Goal: Task Accomplishment & Management: Manage account settings

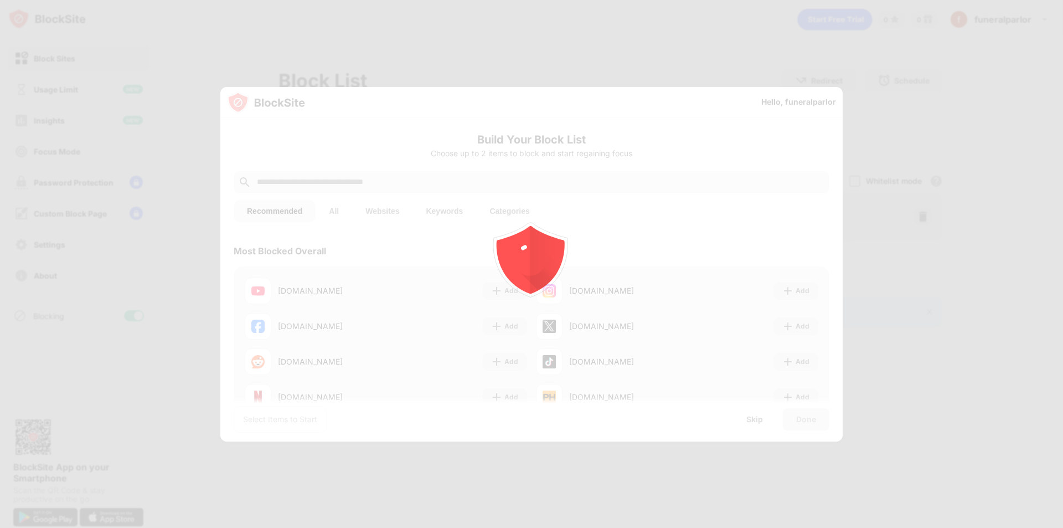
click at [389, 183] on body "Block Sites Usage Limit Insights Focus Mode Password Protection Custom Block Pa…" at bounding box center [531, 264] width 1063 height 528
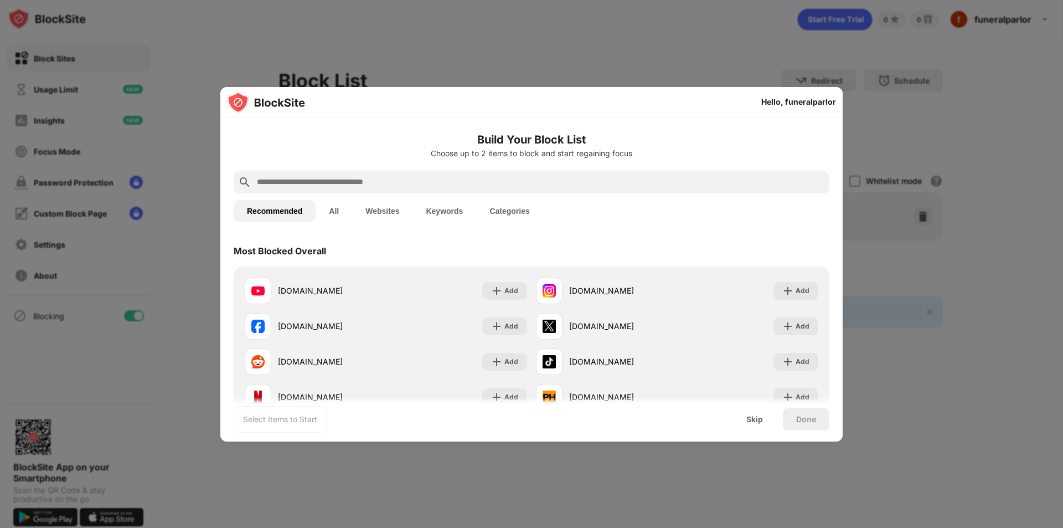
click at [402, 182] on input "text" at bounding box center [540, 181] width 569 height 13
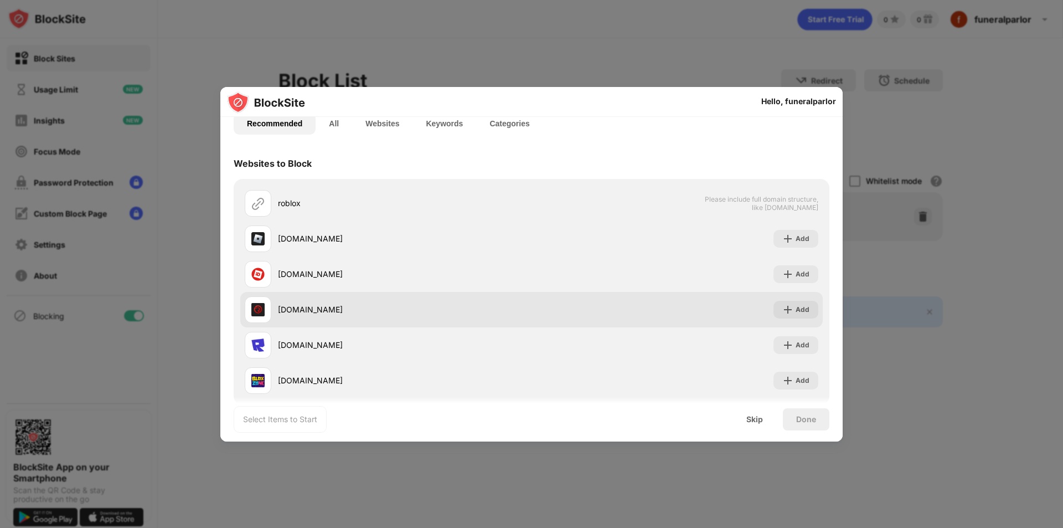
scroll to position [107, 0]
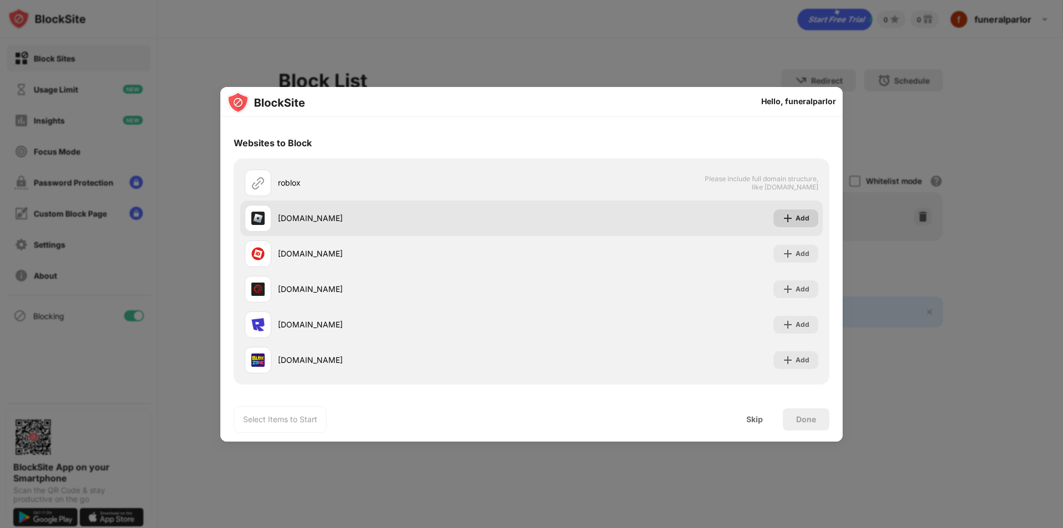
type input "******"
click at [795, 217] on div "Add" at bounding box center [802, 218] width 14 height 11
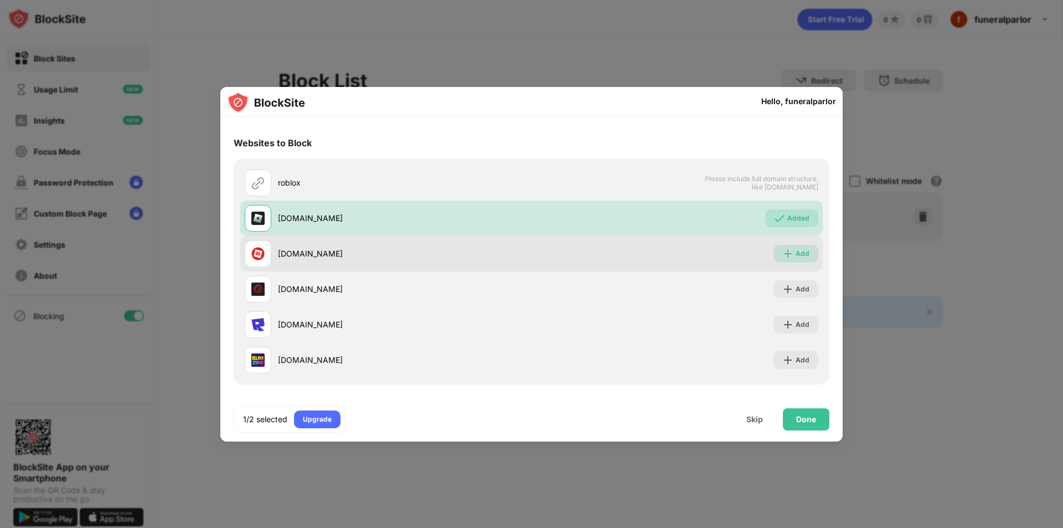
click at [795, 250] on div "Add" at bounding box center [802, 253] width 14 height 11
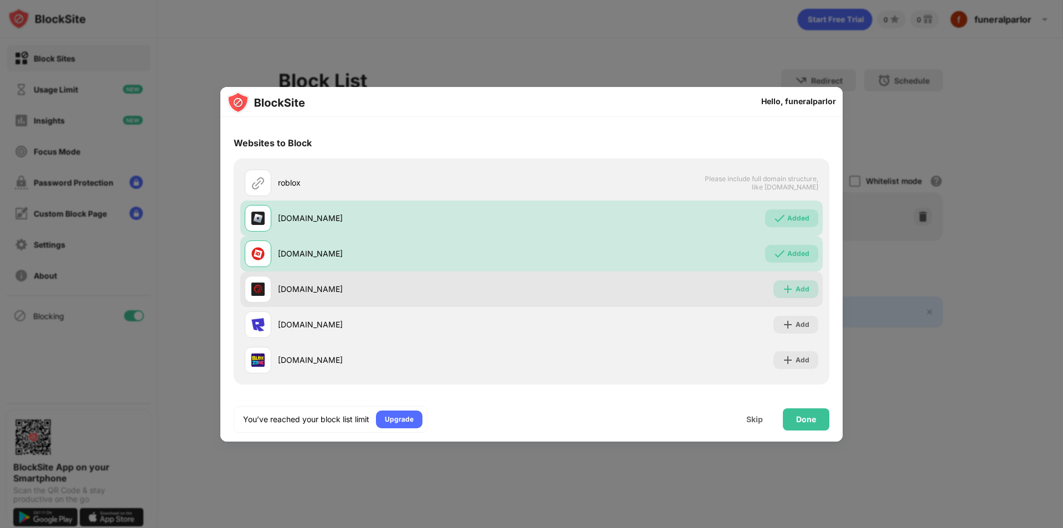
click at [795, 291] on div "Add" at bounding box center [802, 288] width 14 height 11
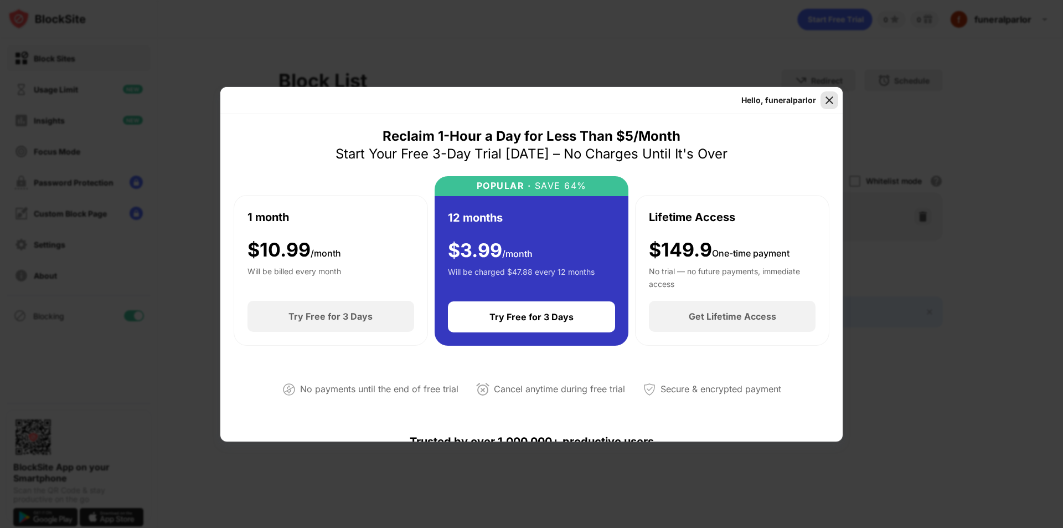
click at [828, 99] on img at bounding box center [829, 100] width 11 height 11
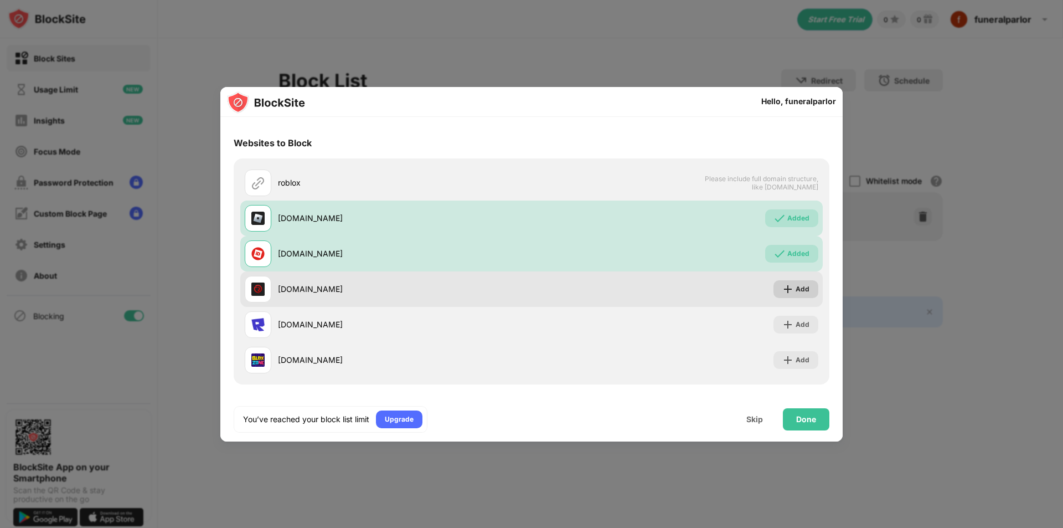
click at [795, 289] on div "Add" at bounding box center [802, 288] width 14 height 11
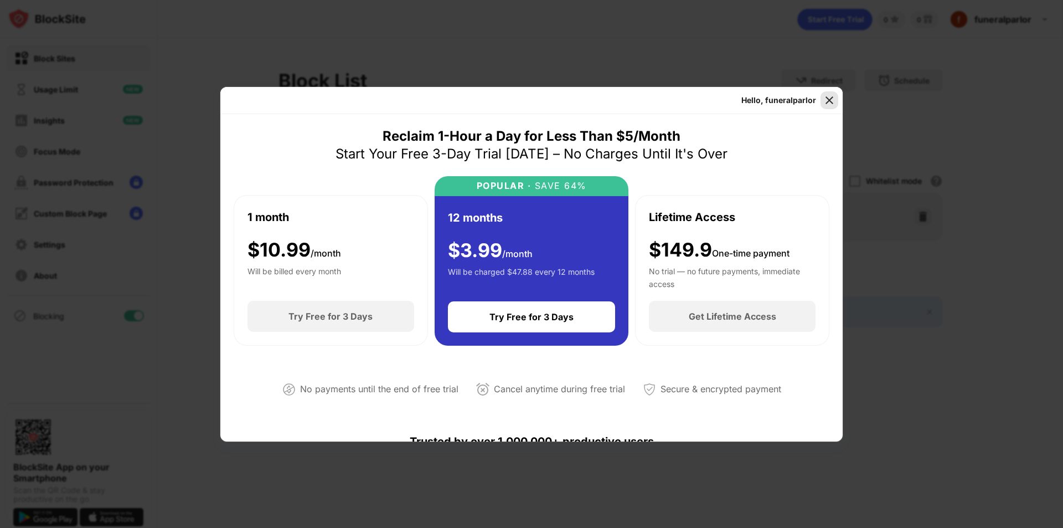
click at [829, 100] on img at bounding box center [829, 100] width 11 height 11
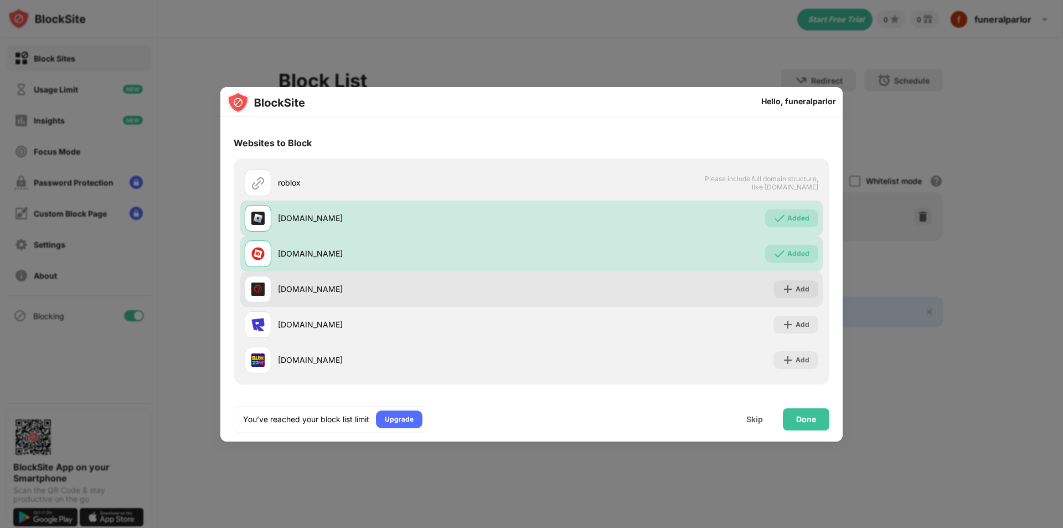
drag, startPoint x: 343, startPoint y: 291, endPoint x: 296, endPoint y: 291, distance: 47.1
click at [296, 291] on div "[DOMAIN_NAME]" at bounding box center [405, 289] width 254 height 12
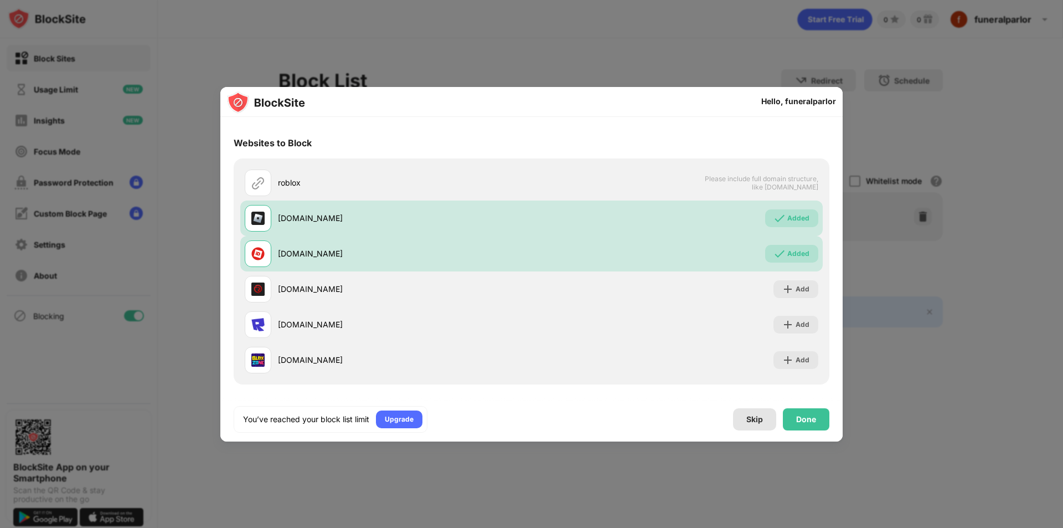
click at [757, 418] on div "Skip" at bounding box center [754, 419] width 17 height 9
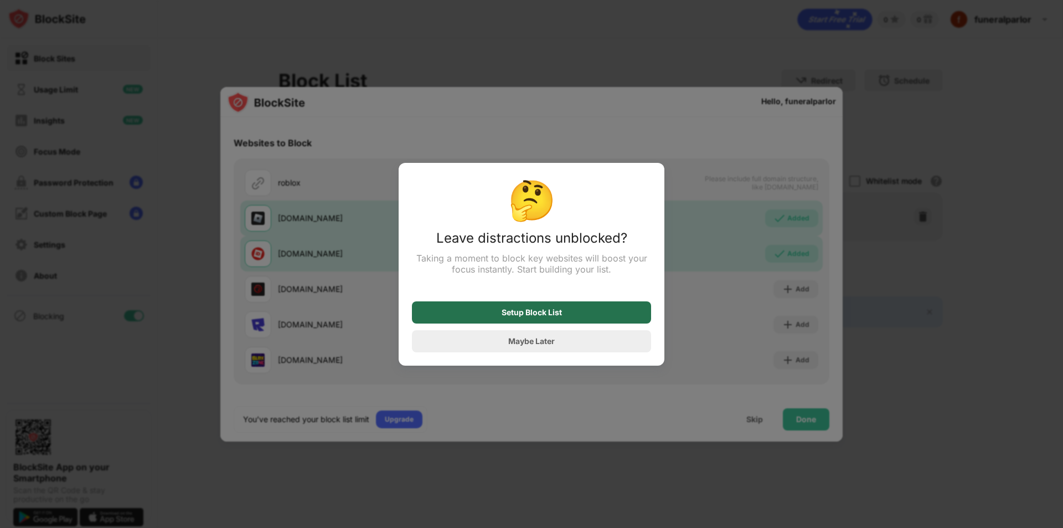
click at [562, 316] on div "Setup Block List" at bounding box center [531, 312] width 239 height 22
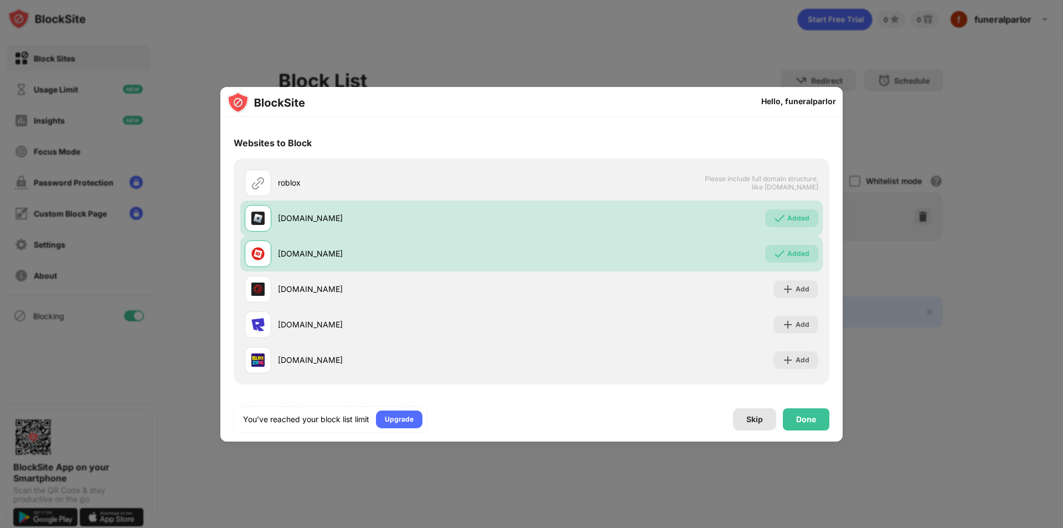
click at [758, 421] on div "Skip" at bounding box center [754, 419] width 17 height 9
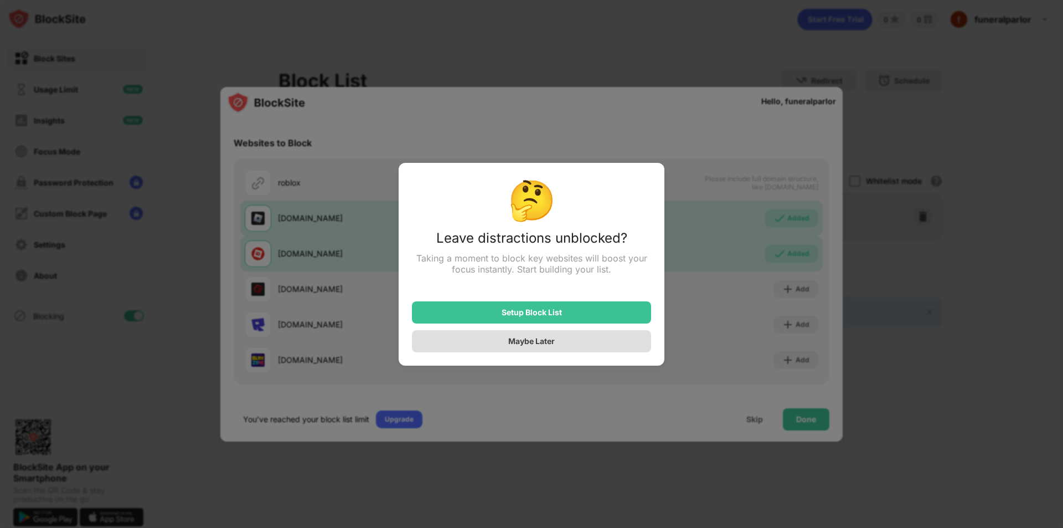
click at [507, 343] on div "Maybe Later" at bounding box center [531, 341] width 239 height 22
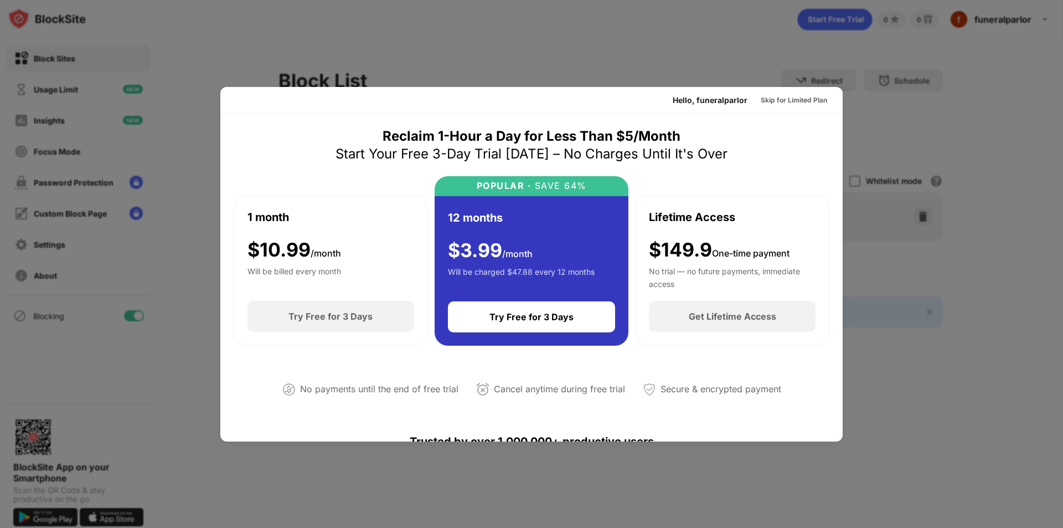
click at [891, 142] on div at bounding box center [531, 264] width 1063 height 528
click at [965, 135] on div at bounding box center [531, 264] width 1063 height 528
click at [965, 138] on div at bounding box center [531, 264] width 1063 height 528
